Goal: Information Seeking & Learning: Learn about a topic

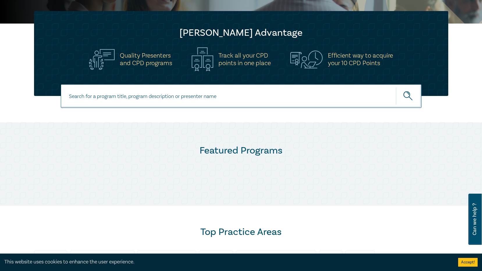
scroll to position [175, 0]
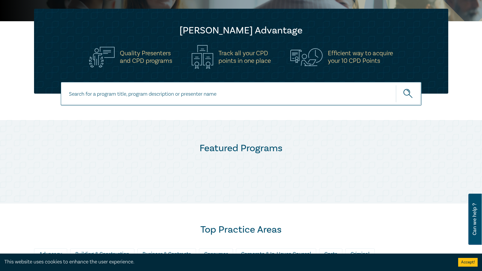
click at [198, 87] on input at bounding box center [241, 94] width 361 height 24
type input "setllement strategies"
click at [396, 85] on button "submit" at bounding box center [409, 94] width 26 height 18
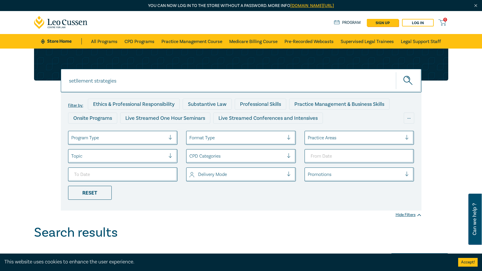
drag, startPoint x: 134, startPoint y: 75, endPoint x: -95, endPoint y: 50, distance: 230.0
type input "settlement strategies"
click at [396, 72] on button "submit" at bounding box center [409, 81] width 26 height 18
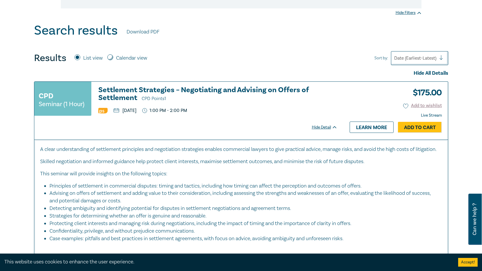
scroll to position [204, 0]
